Goal: Navigation & Orientation: Find specific page/section

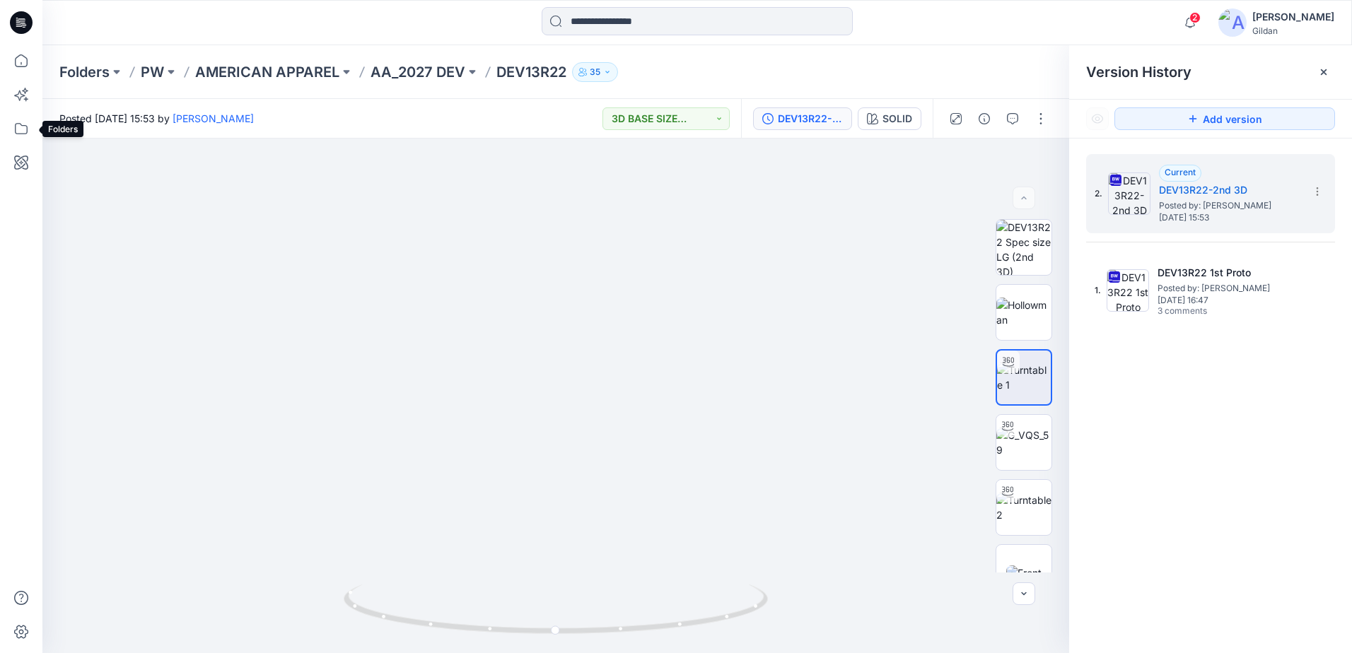
click at [30, 129] on icon at bounding box center [21, 128] width 31 height 31
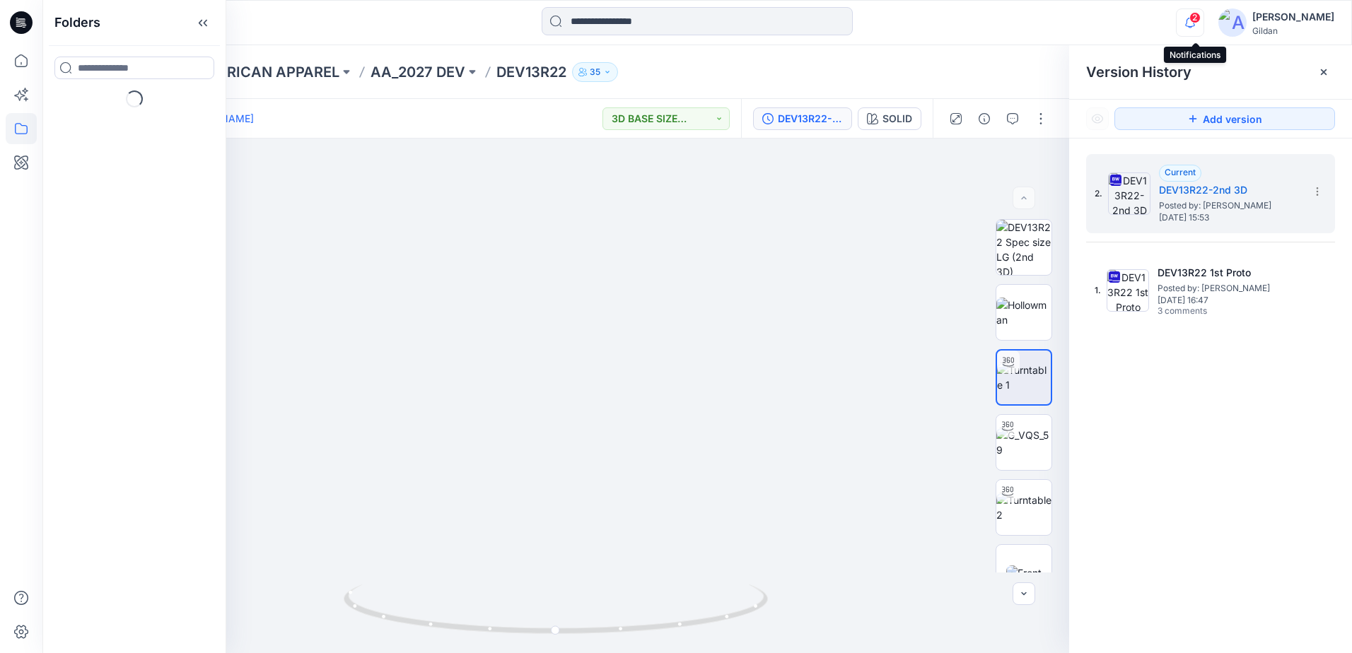
click at [1190, 20] on icon "button" at bounding box center [1189, 22] width 27 height 28
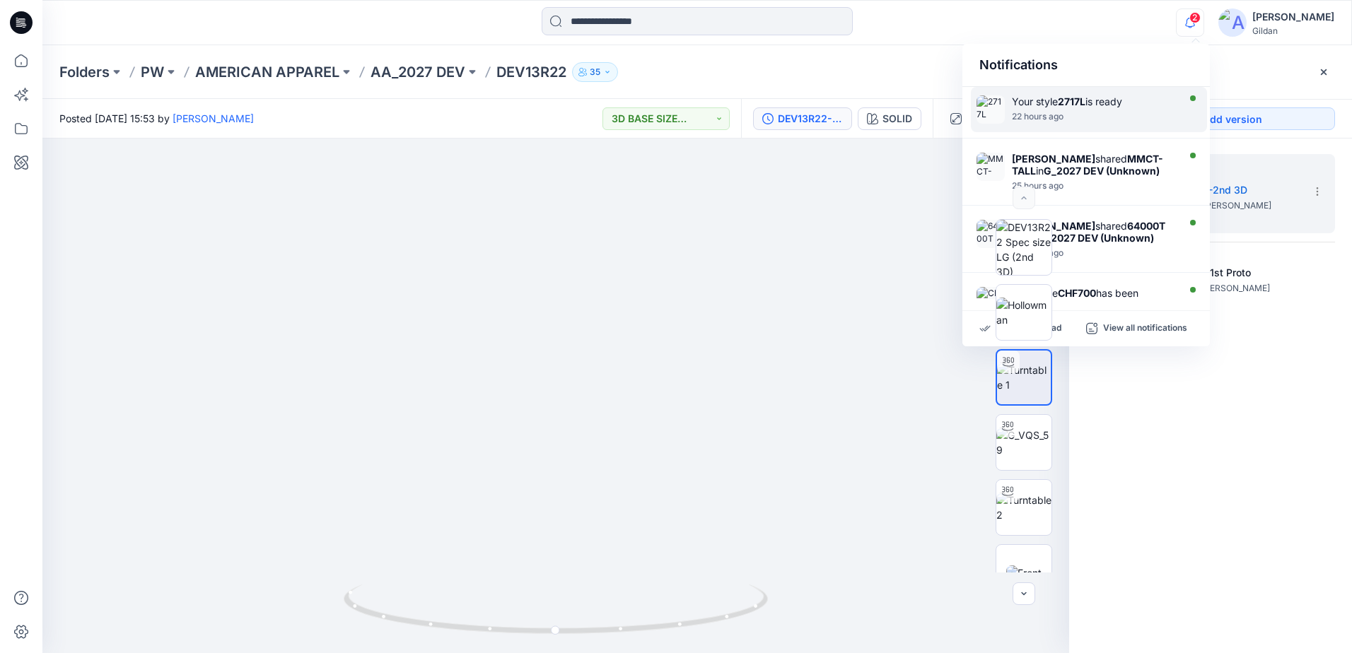
click at [1045, 112] on div "22 hours ago" at bounding box center [1093, 117] width 163 height 10
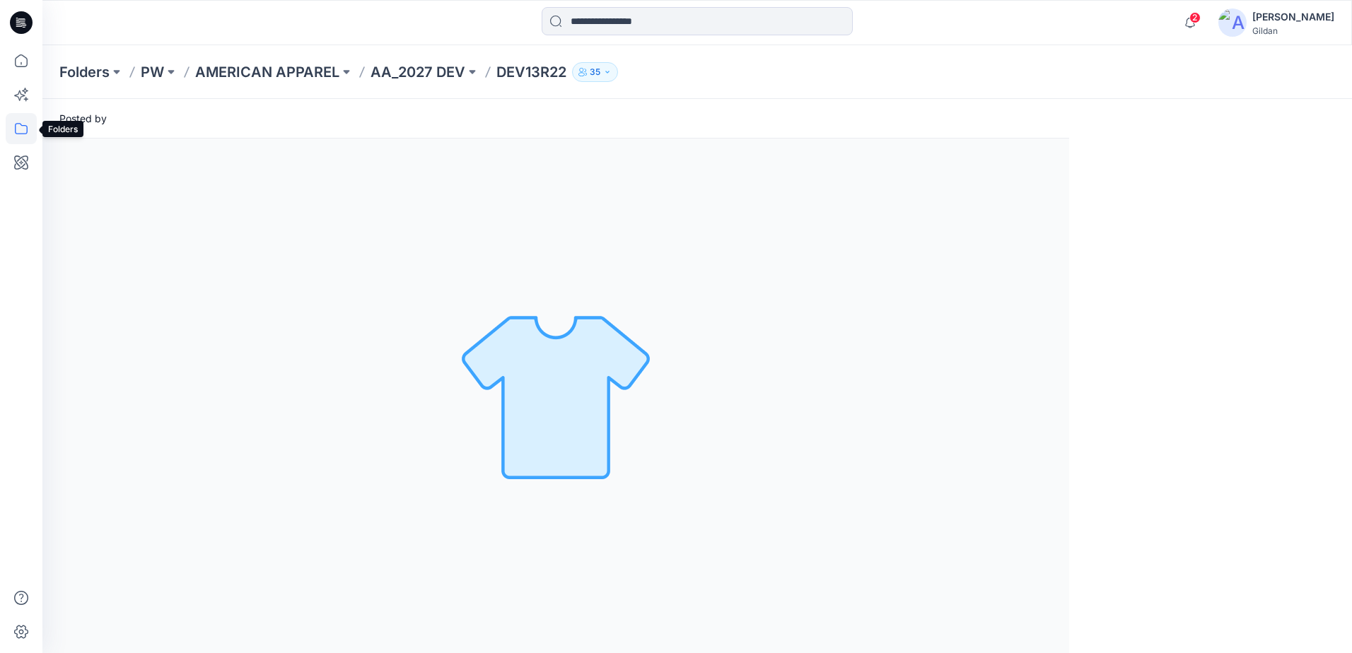
click at [18, 125] on icon at bounding box center [21, 128] width 31 height 31
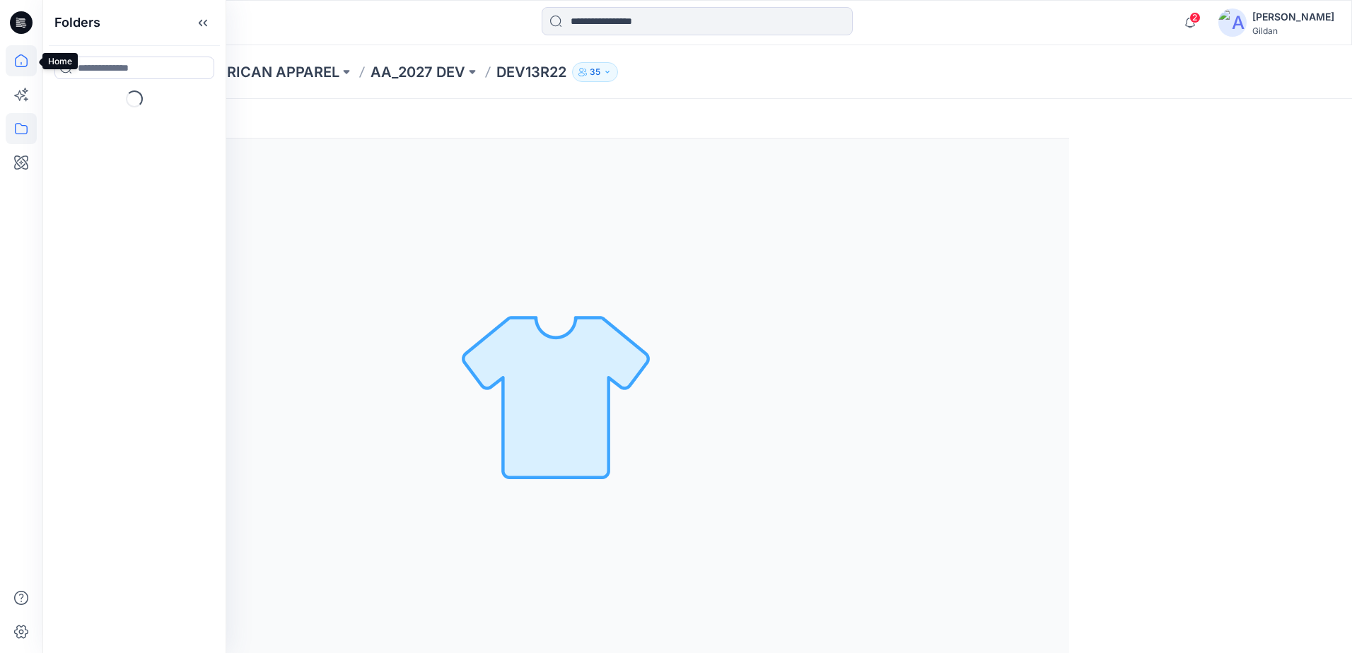
click at [19, 65] on icon at bounding box center [21, 60] width 31 height 31
